Goal: Task Accomplishment & Management: Use online tool/utility

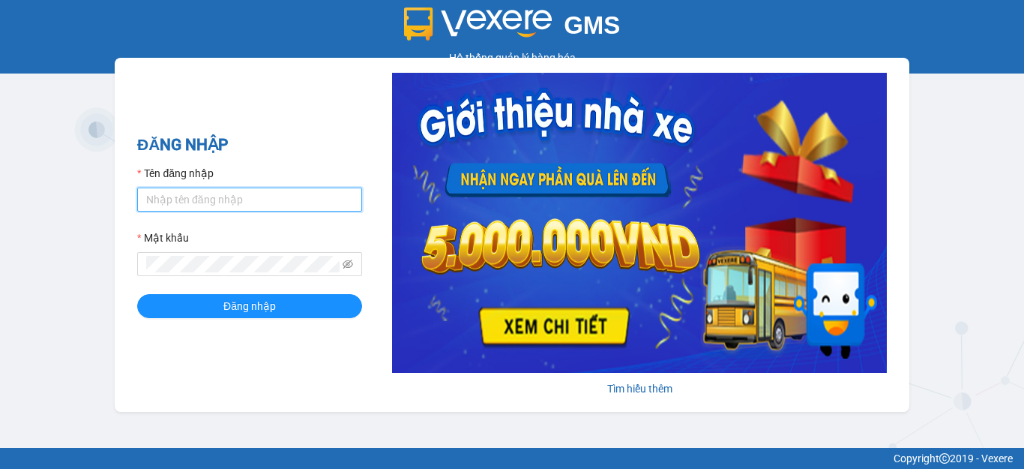
click at [202, 205] on input "Tên đăng nhập" at bounding box center [249, 199] width 225 height 24
type input "khoahn.thanhbuoi"
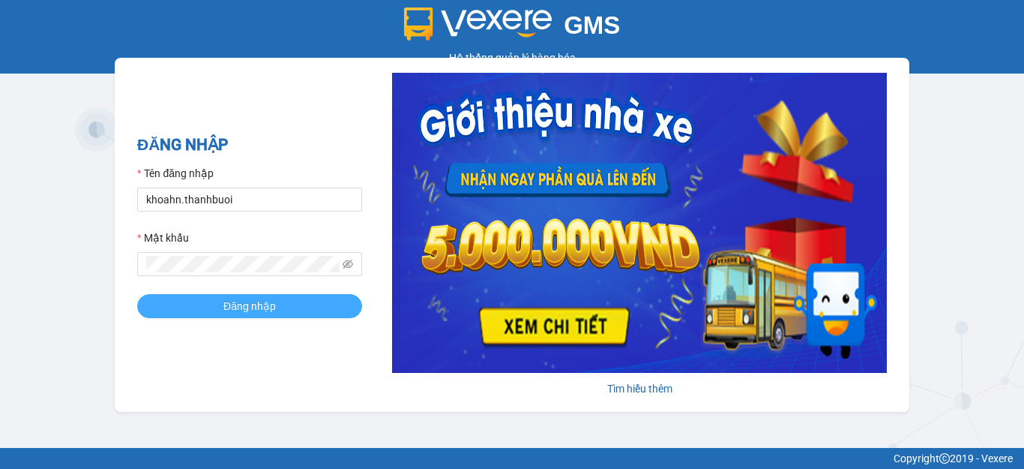
click at [187, 299] on button "Đăng nhập" at bounding box center [249, 306] width 225 height 24
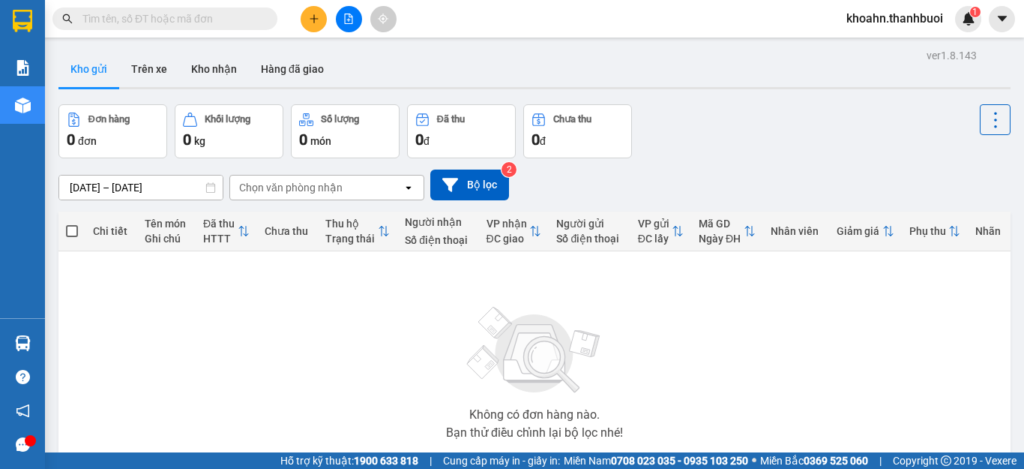
click at [71, 228] on span at bounding box center [72, 231] width 12 height 12
click at [72, 223] on input "checkbox" at bounding box center [72, 223] width 0 height 0
click at [72, 230] on span at bounding box center [72, 231] width 12 height 12
click at [72, 223] on input "checkbox" at bounding box center [72, 223] width 0 height 0
click at [72, 230] on span at bounding box center [72, 231] width 12 height 12
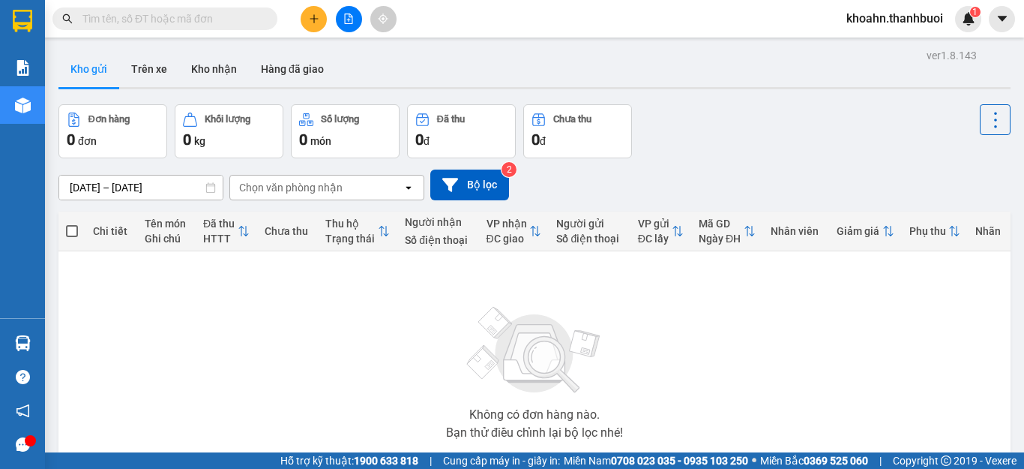
click at [72, 223] on input "checkbox" at bounding box center [72, 223] width 0 height 0
click at [72, 230] on span at bounding box center [72, 231] width 12 height 12
click at [72, 223] on input "checkbox" at bounding box center [72, 223] width 0 height 0
click at [72, 230] on span at bounding box center [72, 231] width 12 height 12
click at [72, 223] on input "checkbox" at bounding box center [72, 223] width 0 height 0
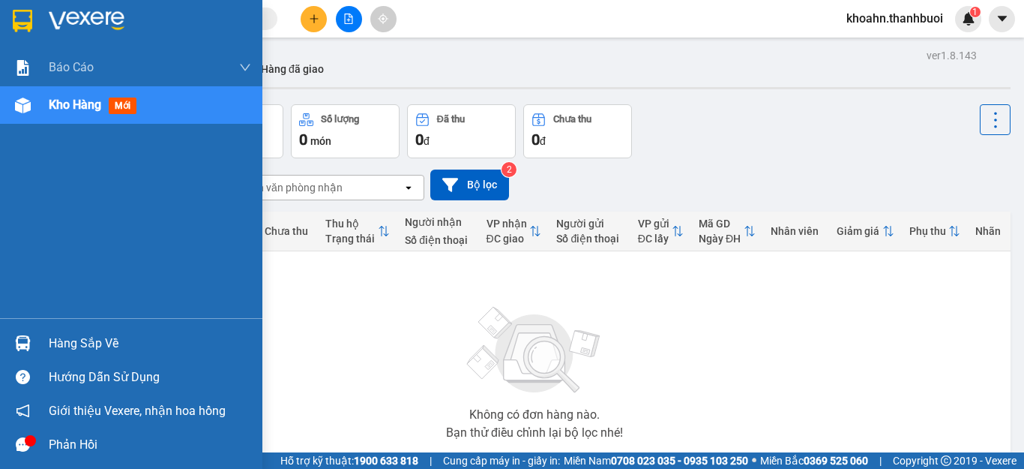
click at [61, 108] on span "Kho hàng" at bounding box center [75, 104] width 52 height 14
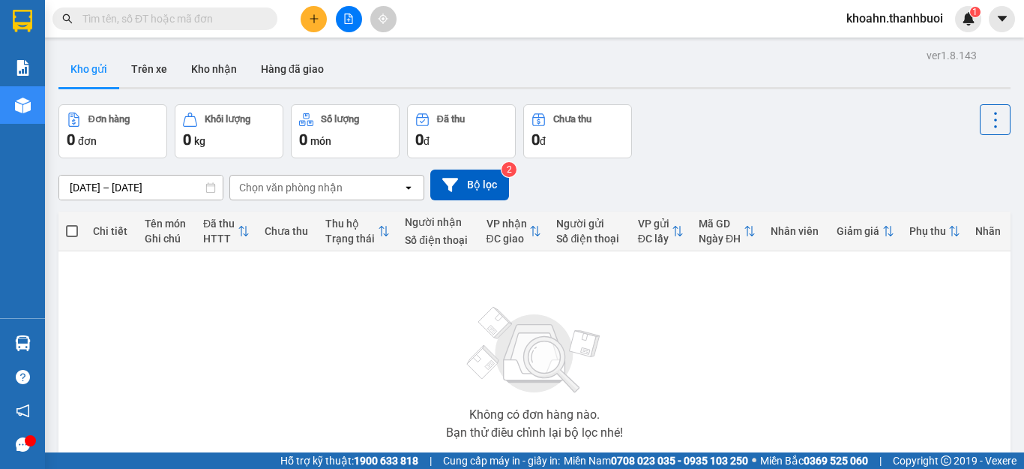
click at [357, 364] on div "Không có đơn hàng nào. Bạn thử điều chỉnh lại bộ lọc nhé!" at bounding box center [534, 368] width 937 height 225
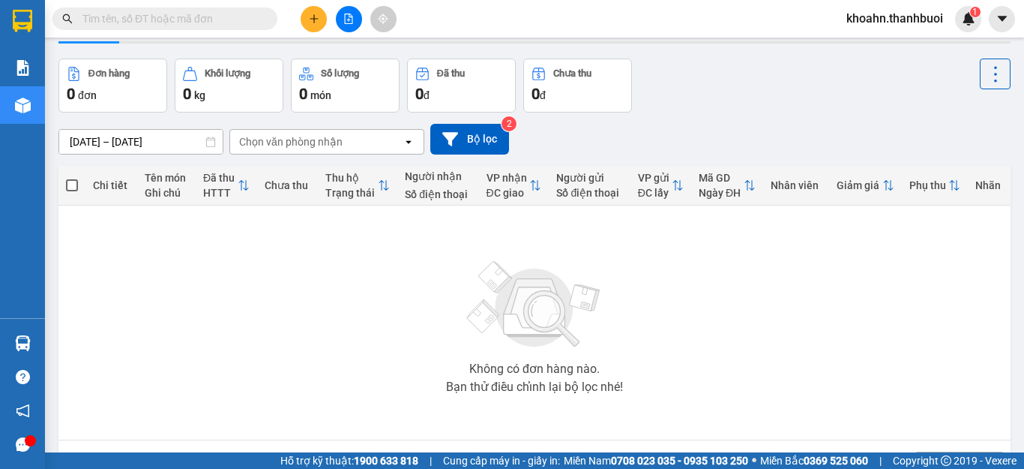
scroll to position [95, 0]
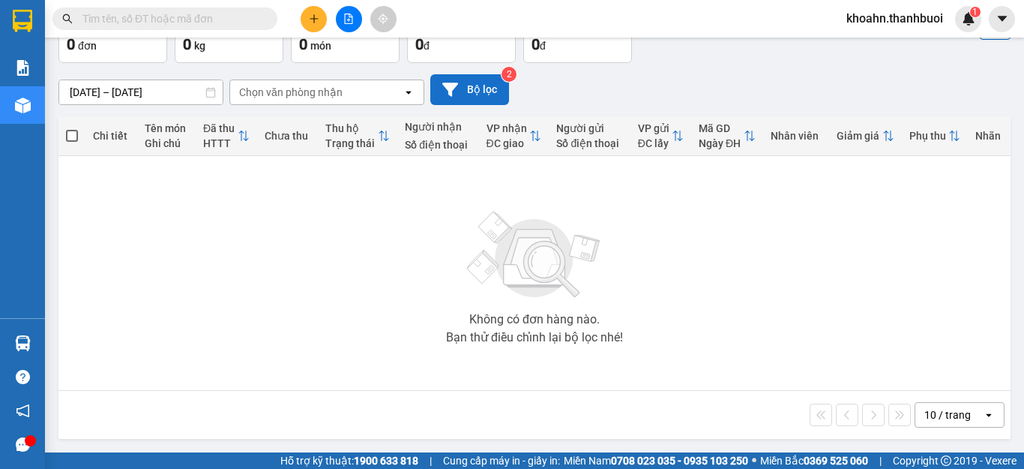
click at [456, 83] on icon at bounding box center [450, 88] width 16 height 13
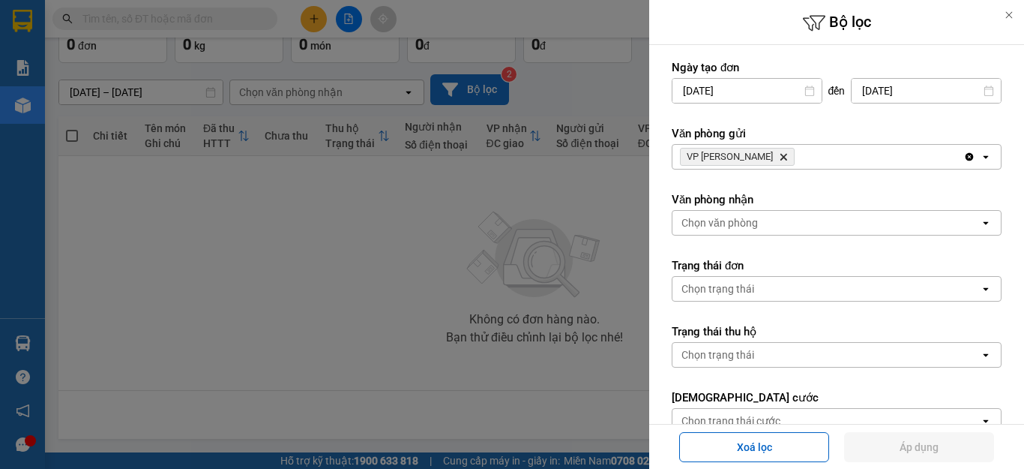
click at [781, 157] on icon "Delete" at bounding box center [783, 156] width 9 height 9
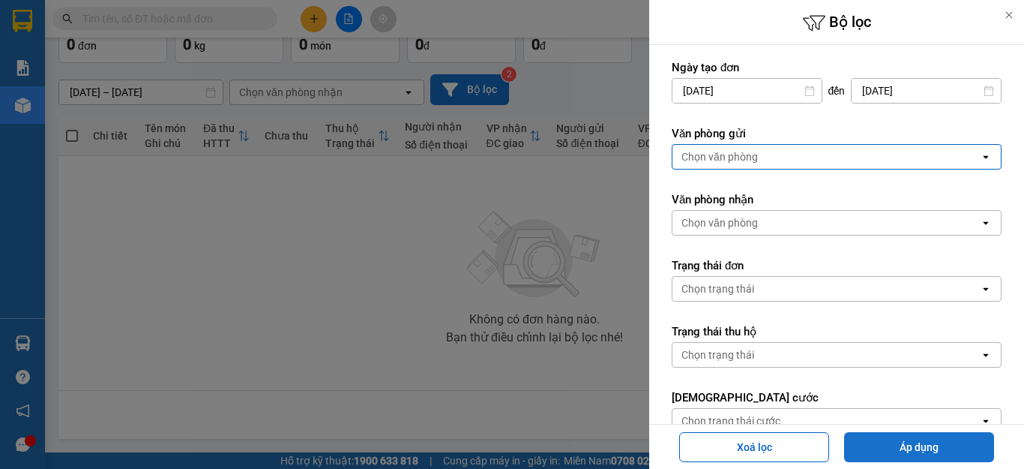
click at [887, 452] on button "Áp dụng" at bounding box center [919, 447] width 150 height 30
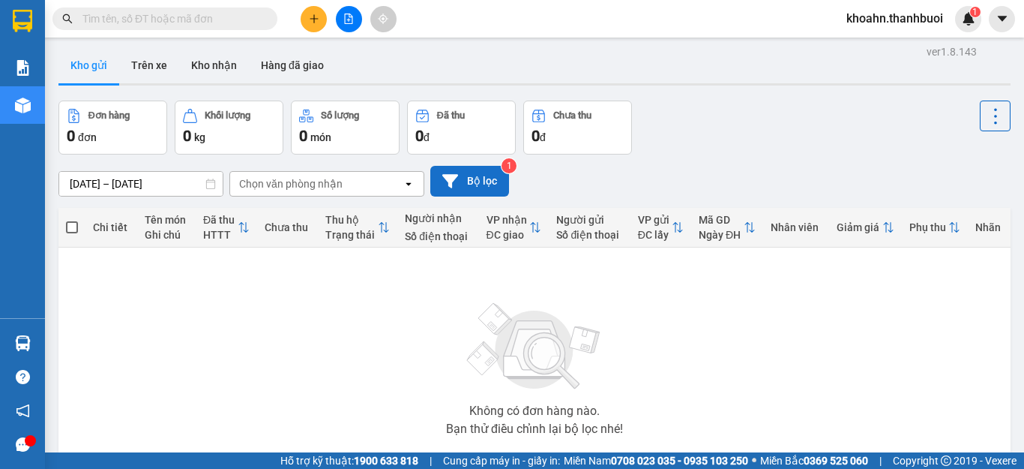
scroll to position [0, 0]
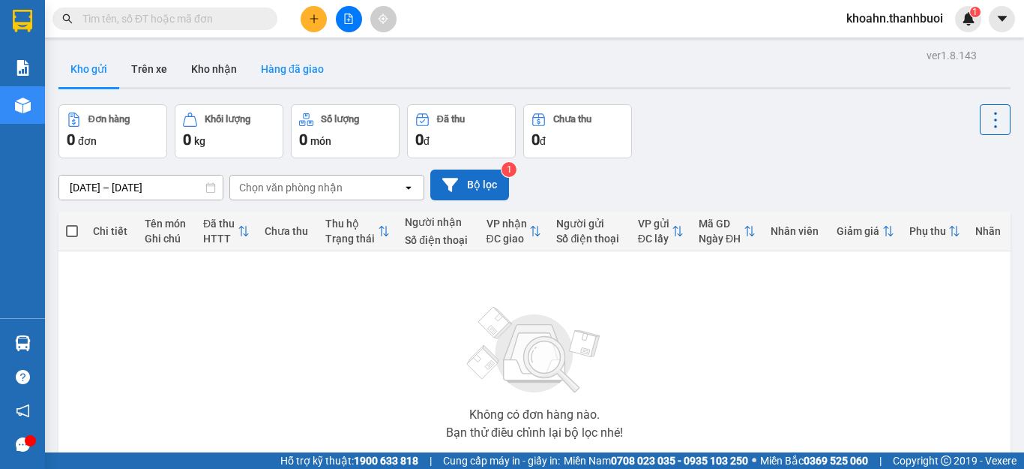
click at [274, 72] on button "Hàng đã giao" at bounding box center [292, 69] width 87 height 36
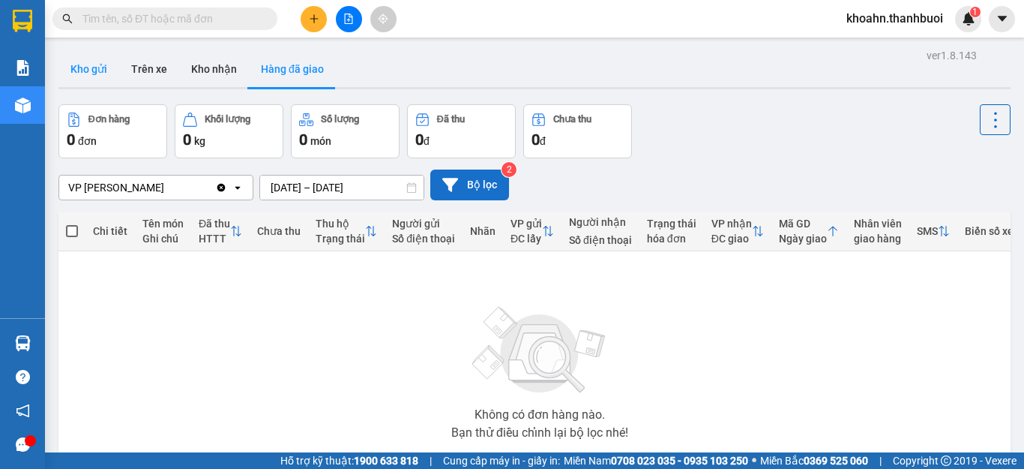
click at [91, 86] on button "Kho gửi" at bounding box center [88, 69] width 61 height 36
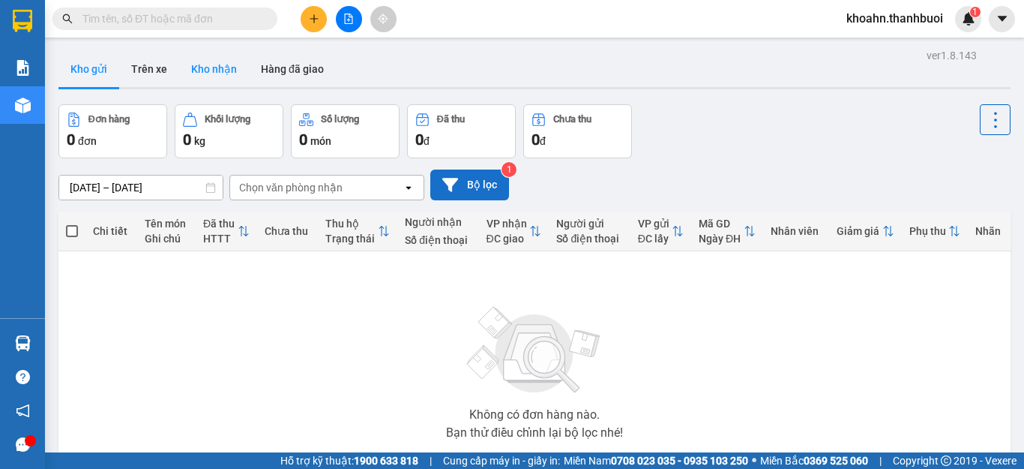
click at [212, 73] on button "Kho nhận" at bounding box center [214, 69] width 70 height 36
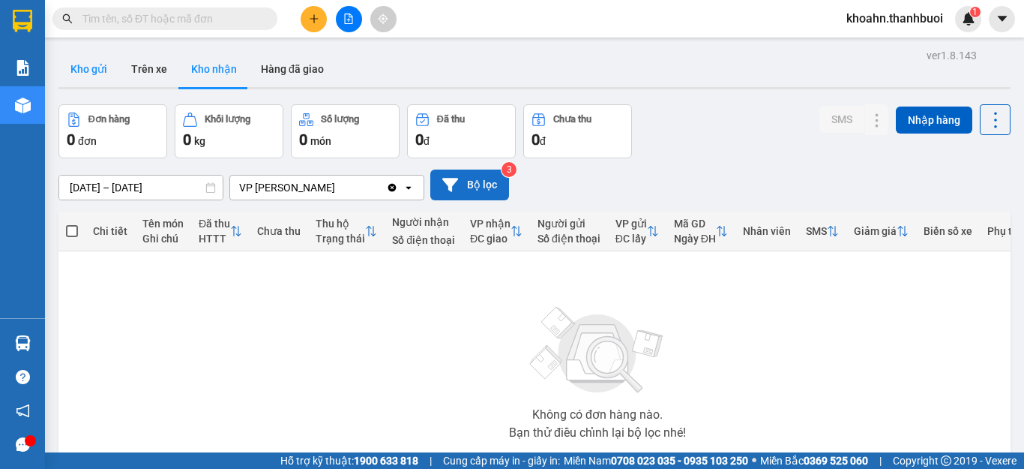
click at [88, 68] on button "Kho gửi" at bounding box center [88, 69] width 61 height 36
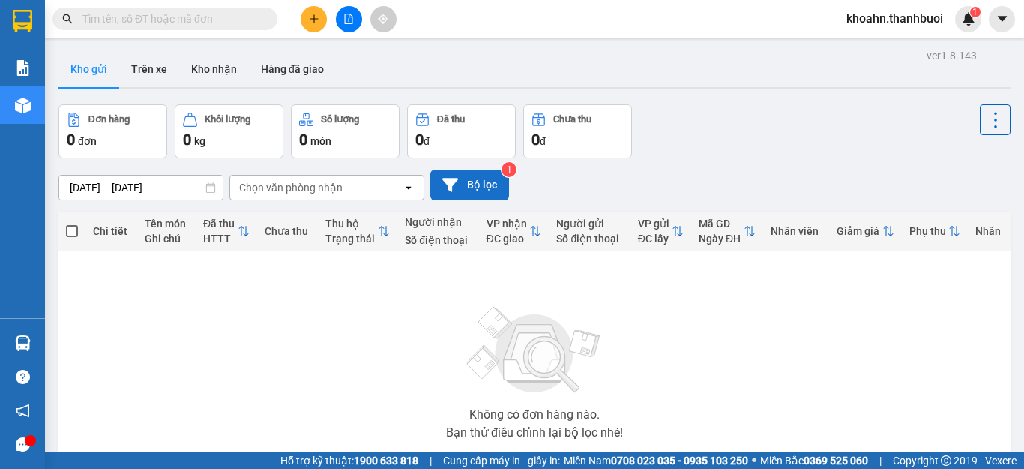
click at [458, 187] on button "Bộ lọc" at bounding box center [469, 184] width 79 height 31
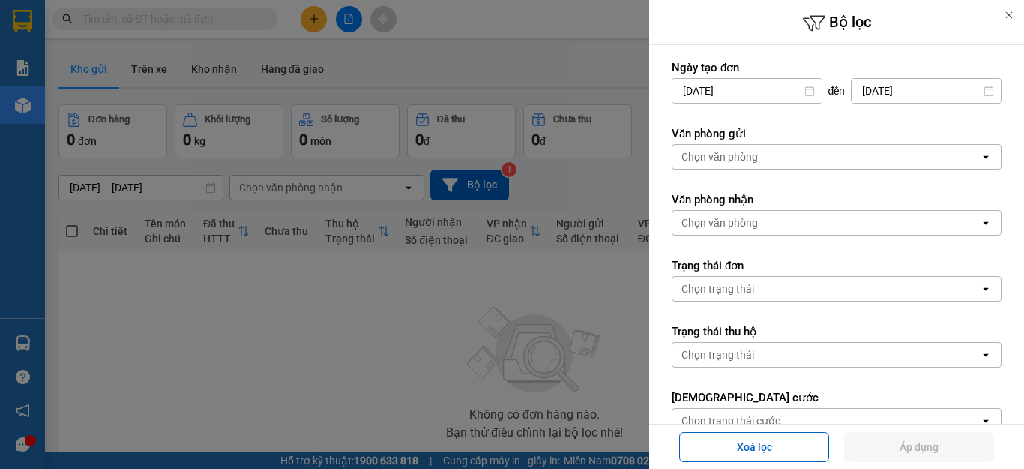
click at [984, 92] on icon at bounding box center [989, 90] width 10 height 10
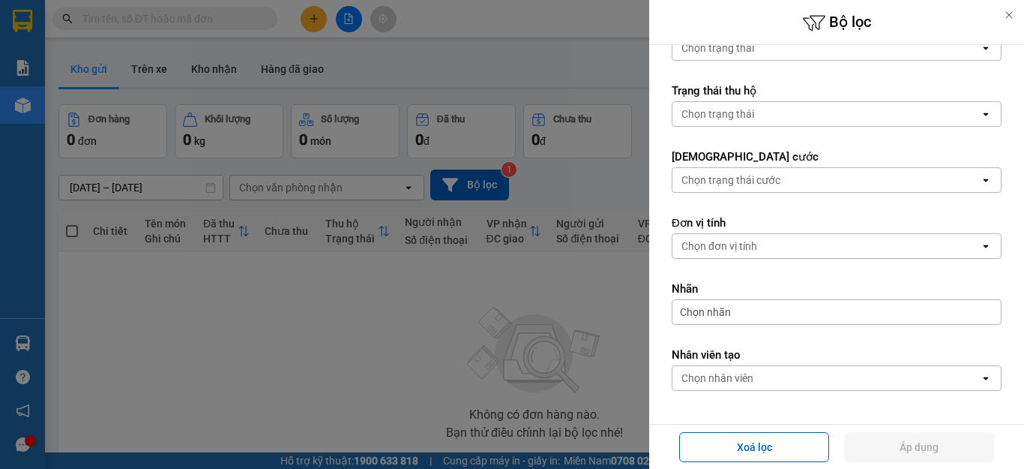
scroll to position [290, 0]
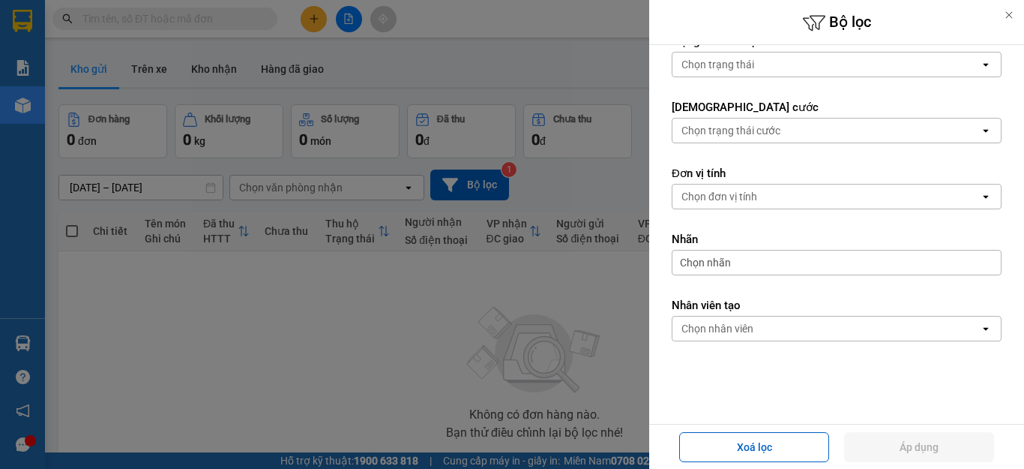
click at [569, 310] on div at bounding box center [512, 234] width 1024 height 469
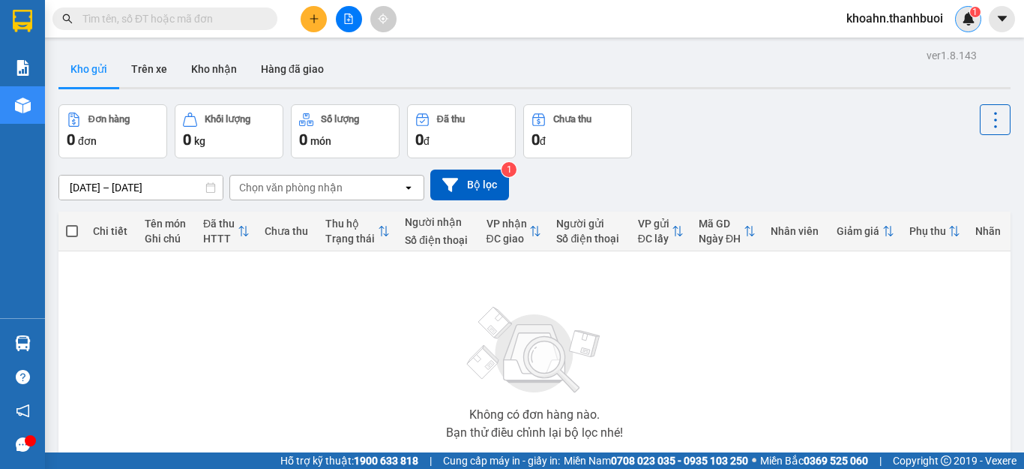
click at [968, 22] on img at bounding box center [968, 18] width 13 height 13
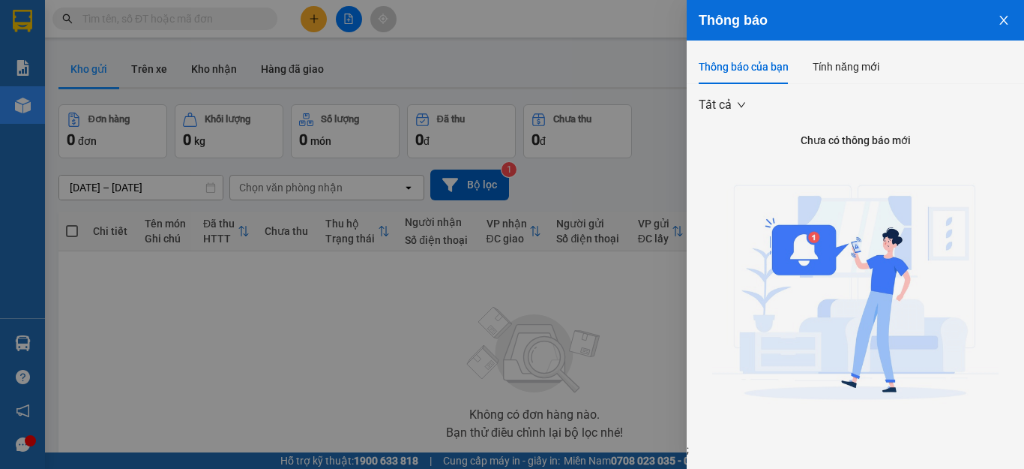
click at [806, 238] on img at bounding box center [855, 297] width 287 height 287
click at [846, 55] on div "Tính năng mới" at bounding box center [846, 66] width 67 height 34
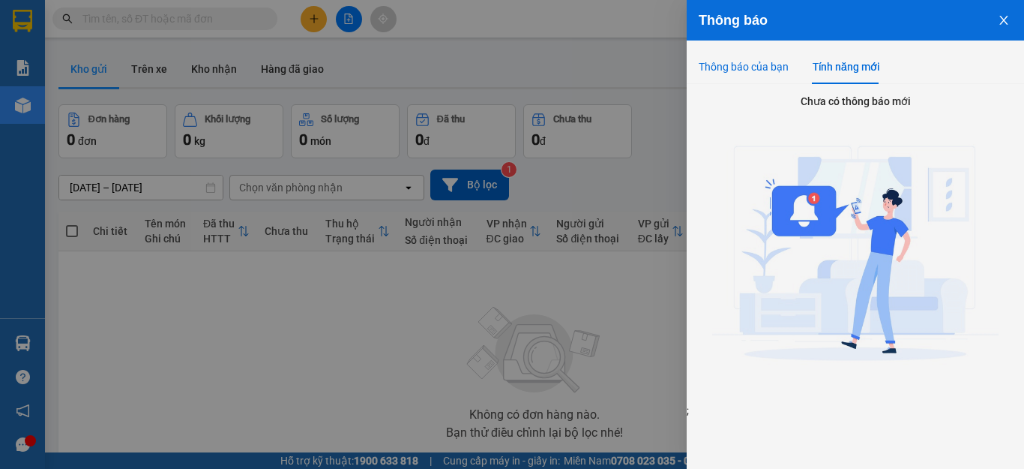
click at [740, 73] on div "Thông báo của bạn" at bounding box center [744, 66] width 90 height 16
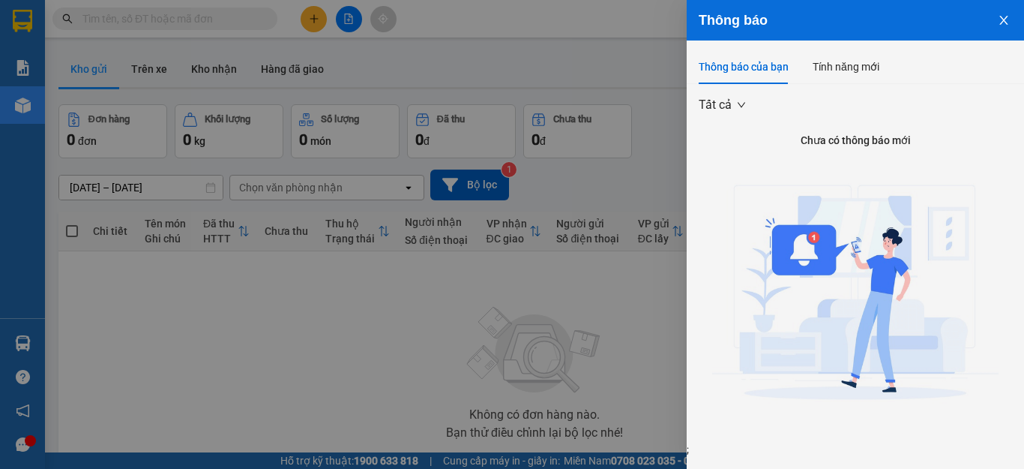
click at [1002, 22] on icon "close" at bounding box center [1004, 20] width 12 height 12
